Goal: Find specific page/section: Locate a particular part of the current website

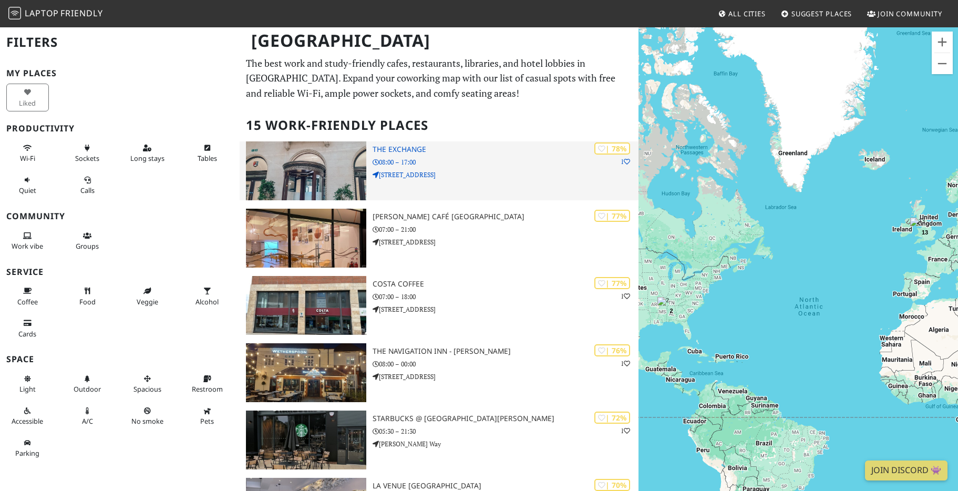
click at [408, 149] on h3 "The Exchange" at bounding box center [506, 149] width 266 height 9
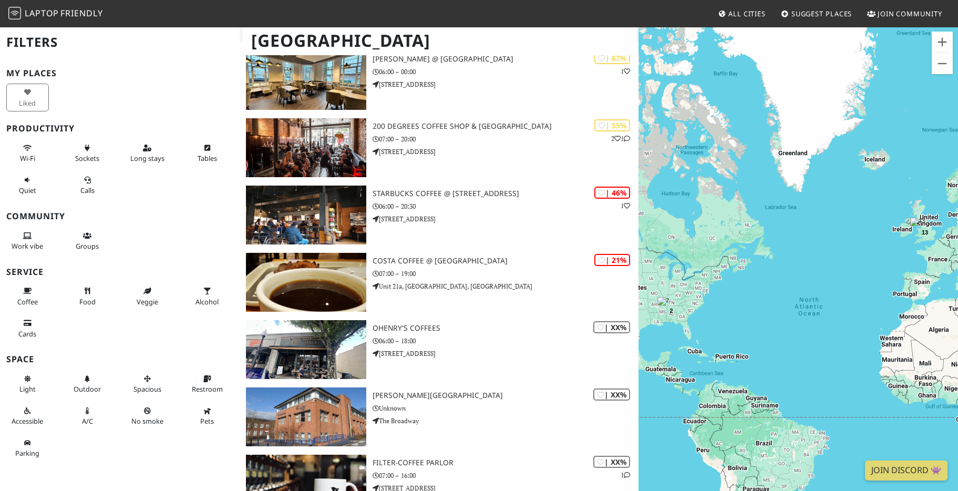
scroll to position [508, 0]
